Goal: Find specific page/section: Find specific page/section

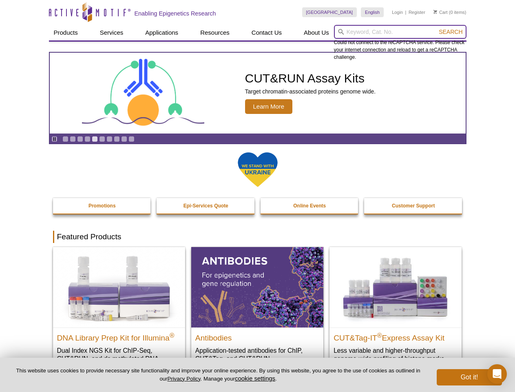
click at [400, 32] on input "search" at bounding box center [400, 32] width 133 height 14
click at [451, 32] on span "Search" at bounding box center [451, 32] width 24 height 7
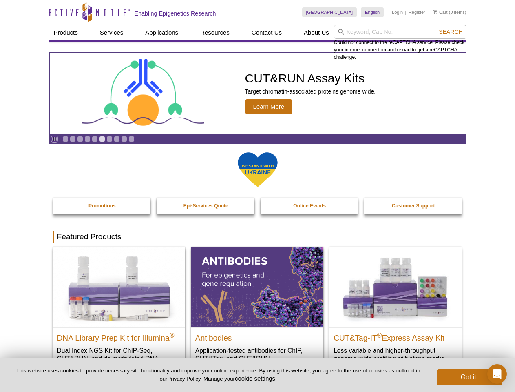
click at [54, 139] on icon "Pause" at bounding box center [54, 138] width 5 height 5
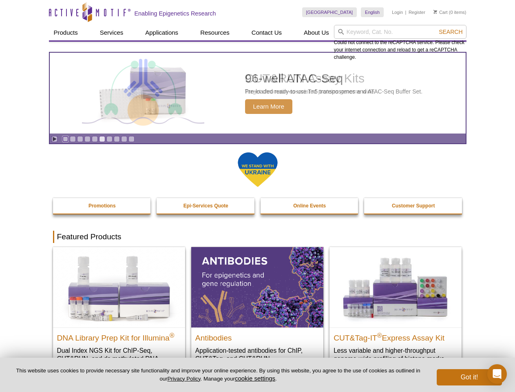
click at [65, 139] on link "Go to slide 1" at bounding box center [65, 139] width 6 height 6
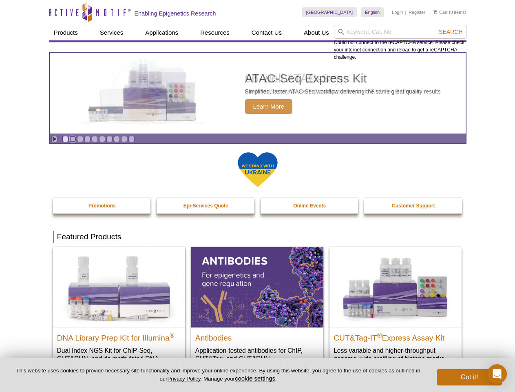
click at [73, 139] on link "Go to slide 2" at bounding box center [73, 139] width 6 height 6
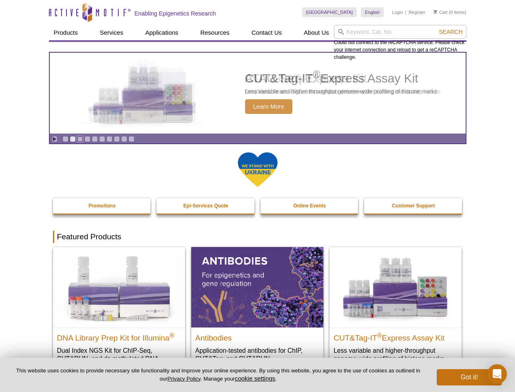
click at [80, 139] on link "Go to slide 3" at bounding box center [80, 139] width 6 height 6
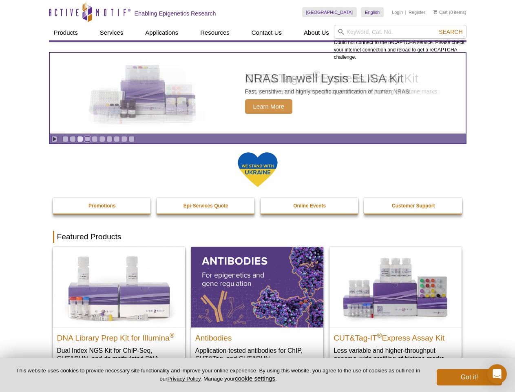
click at [87, 139] on link "Go to slide 4" at bounding box center [87, 139] width 6 height 6
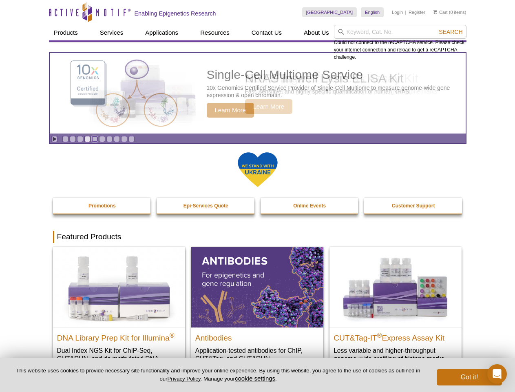
click at [95, 139] on link "Go to slide 5" at bounding box center [95, 139] width 6 height 6
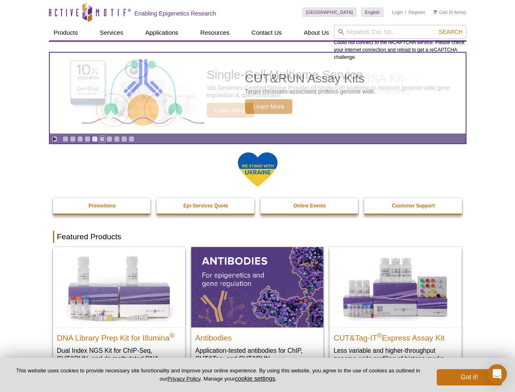
click at [102, 139] on link "Go to slide 6" at bounding box center [102, 139] width 6 height 6
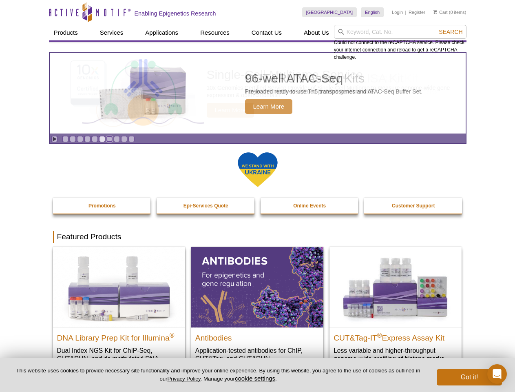
click at [109, 139] on link "Go to slide 7" at bounding box center [109, 139] width 6 height 6
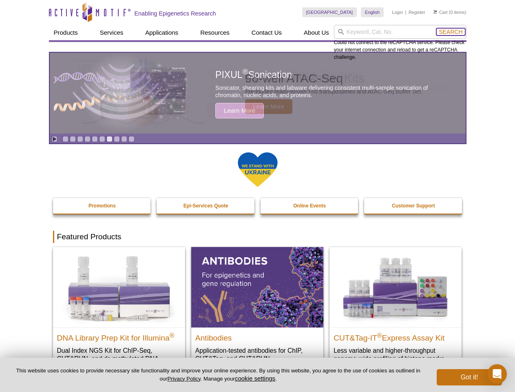
click at [451, 32] on span "Search" at bounding box center [451, 32] width 24 height 7
